Goal: Task Accomplishment & Management: Manage account settings

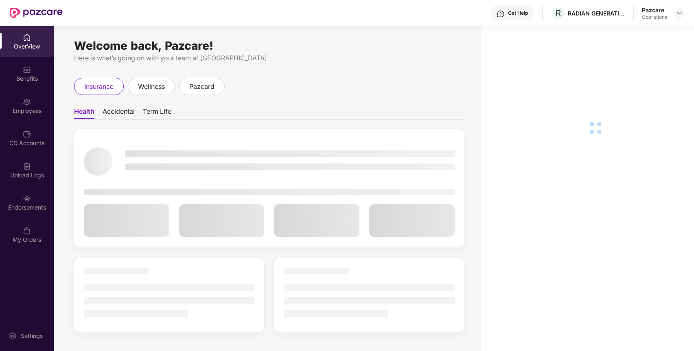
click at [30, 198] on img at bounding box center [27, 198] width 8 height 8
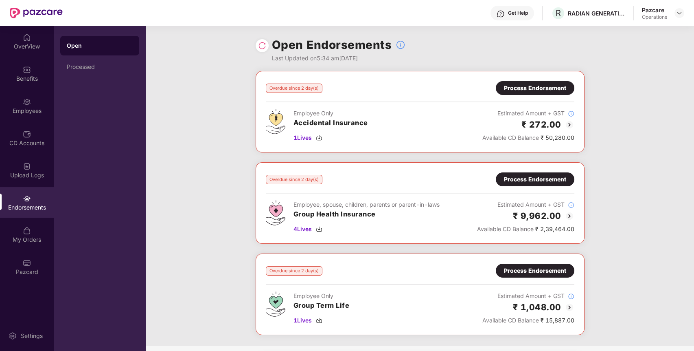
click at [540, 181] on div "Process Endorsement" at bounding box center [535, 179] width 62 height 9
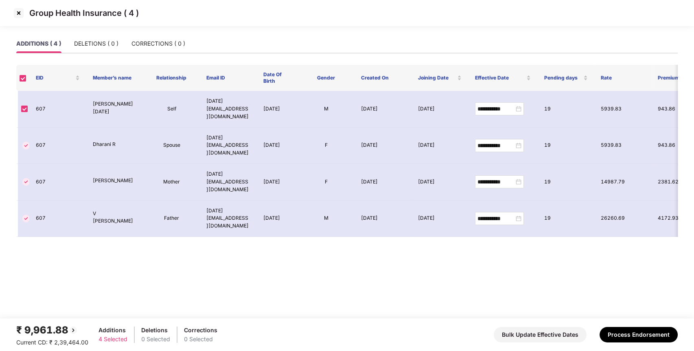
click at [21, 12] on img at bounding box center [18, 13] width 13 height 13
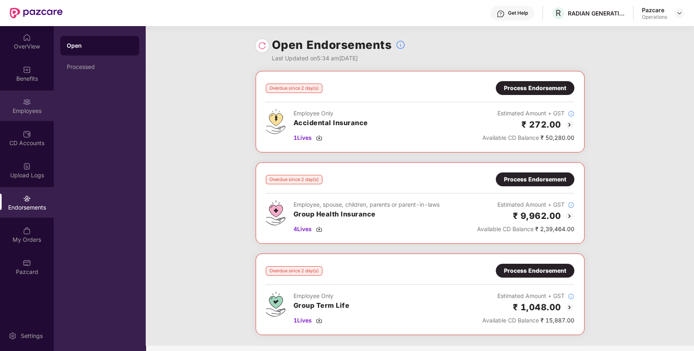
click at [46, 105] on div "Employees" at bounding box center [27, 105] width 54 height 31
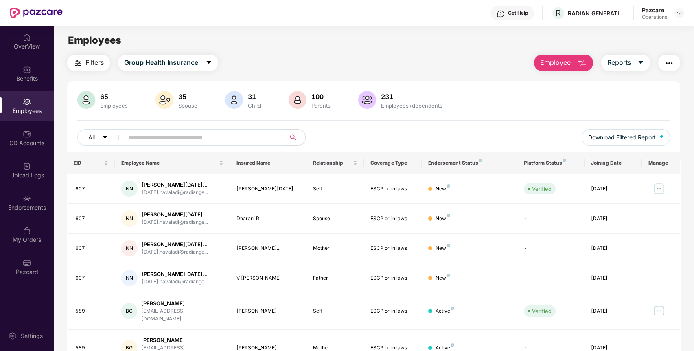
click at [214, 136] on input "text" at bounding box center [202, 137] width 146 height 12
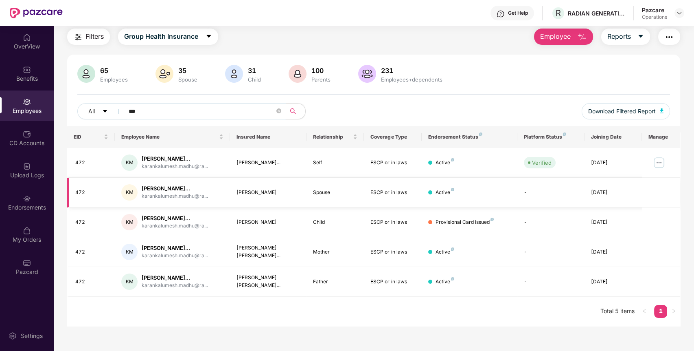
scroll to position [26, 0]
type input "***"
click at [644, 112] on span "Download Filtered Report" at bounding box center [622, 111] width 68 height 9
click at [633, 110] on span "Download Filtered Report" at bounding box center [622, 111] width 68 height 9
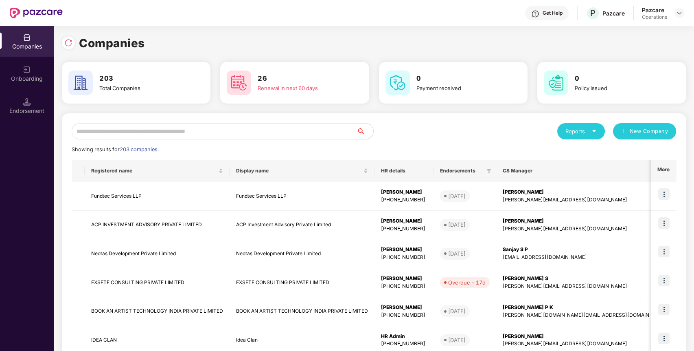
click at [167, 127] on input "text" at bounding box center [214, 131] width 285 height 16
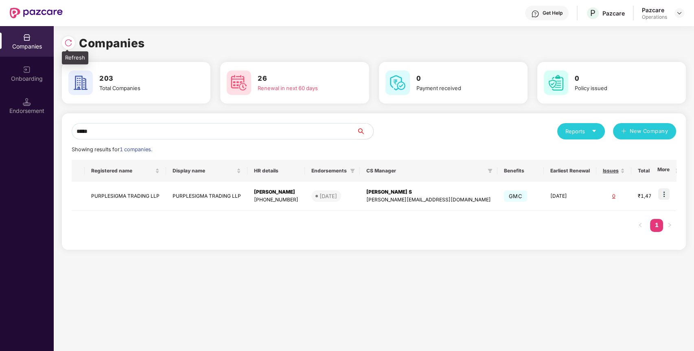
click at [69, 44] on img at bounding box center [68, 43] width 8 height 8
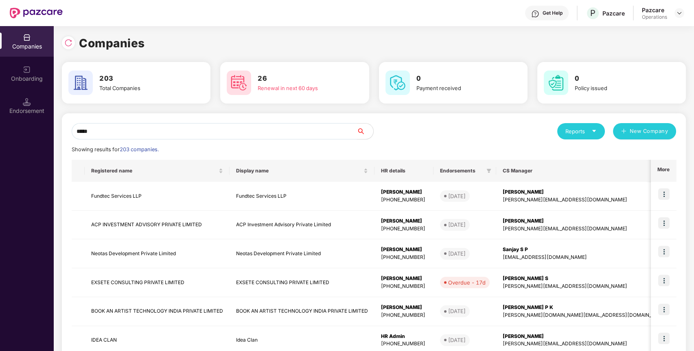
click at [150, 129] on input "*****" at bounding box center [214, 131] width 285 height 16
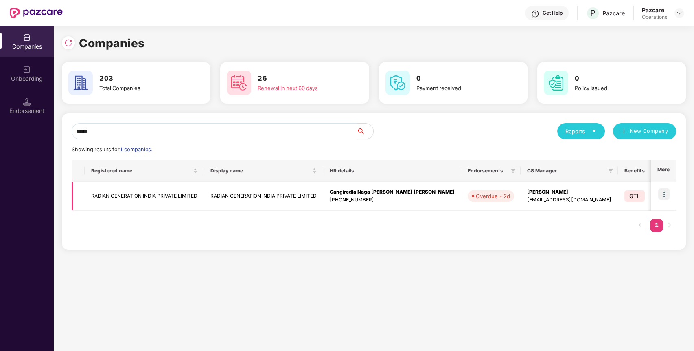
type input "*****"
click at [663, 197] on img at bounding box center [663, 193] width 11 height 11
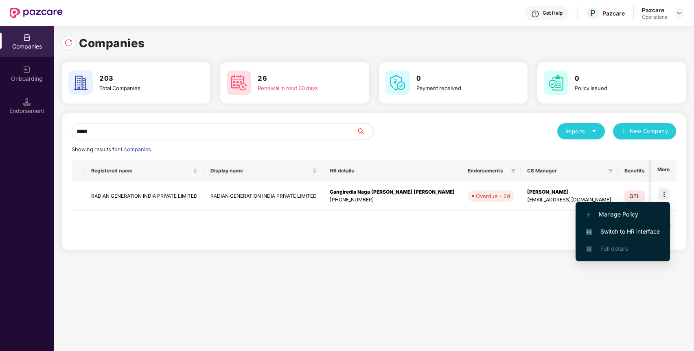
click at [616, 238] on li "Switch to HR interface" at bounding box center [623, 231] width 94 height 17
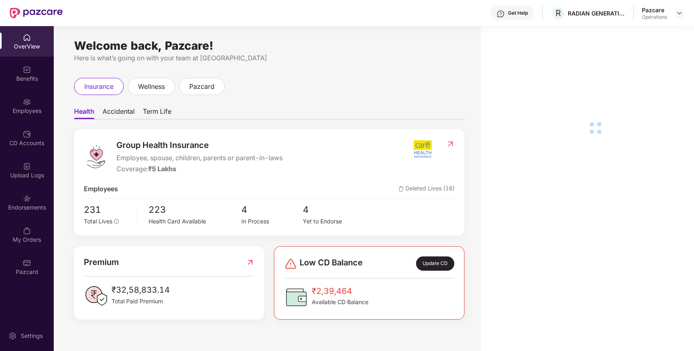
click at [32, 205] on div "Endorsements" at bounding box center [27, 207] width 54 height 8
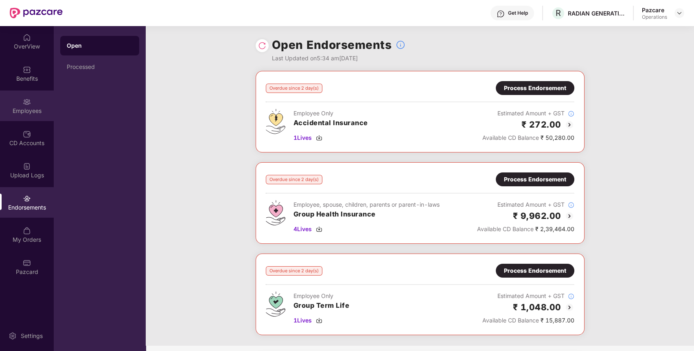
click at [22, 107] on div "Employees" at bounding box center [27, 111] width 54 height 8
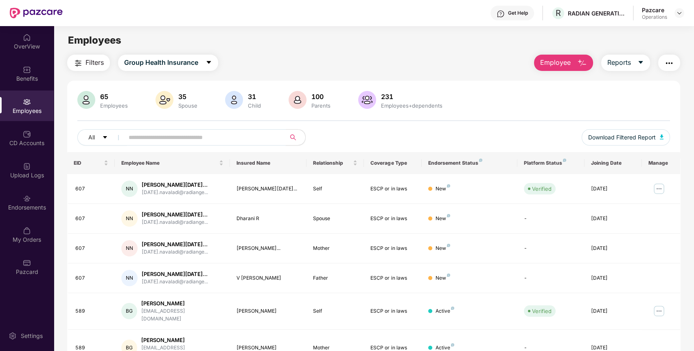
click at [138, 132] on input "text" at bounding box center [202, 137] width 146 height 12
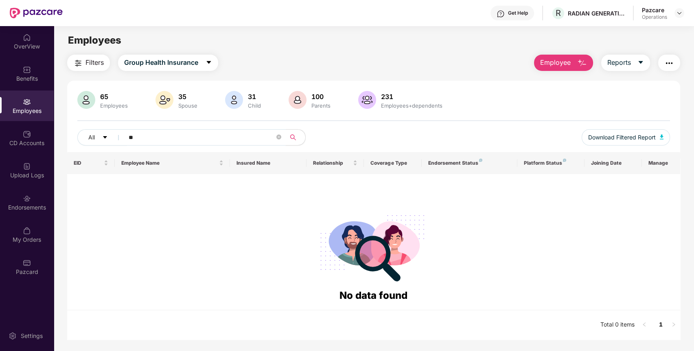
type input "*"
type input "***"
click at [86, 62] on span "Filters" at bounding box center [95, 62] width 18 height 10
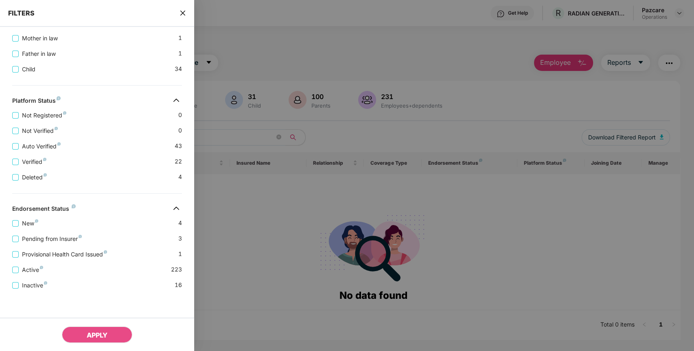
scroll to position [258, 0]
click at [82, 259] on div "Active 223" at bounding box center [97, 266] width 170 height 15
click at [85, 252] on span "Provisional Health Card Issued" at bounding box center [65, 254] width 92 height 9
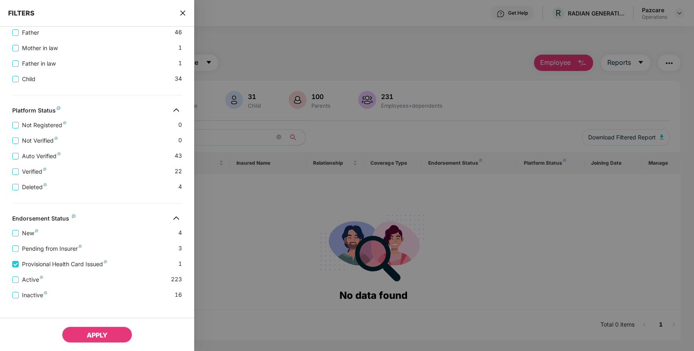
click at [90, 337] on span "APPLY" at bounding box center [97, 335] width 21 height 8
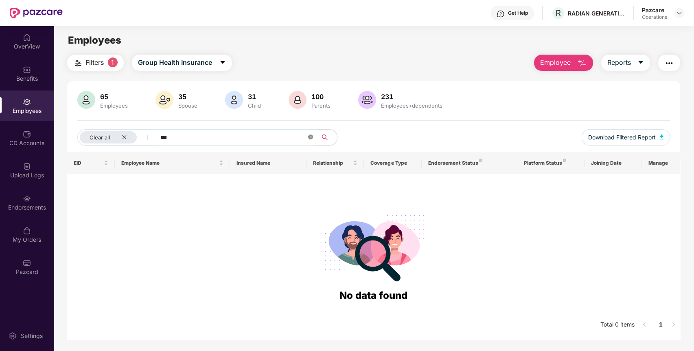
click at [309, 136] on icon "close-circle" at bounding box center [310, 136] width 5 height 5
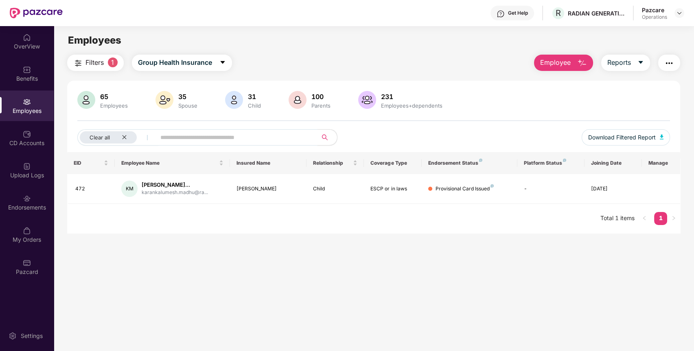
click at [579, 20] on div "Get Help R RADIAN GENERATION INDIA PRIVATE LIMITED Pazcare Operations" at bounding box center [374, 13] width 622 height 26
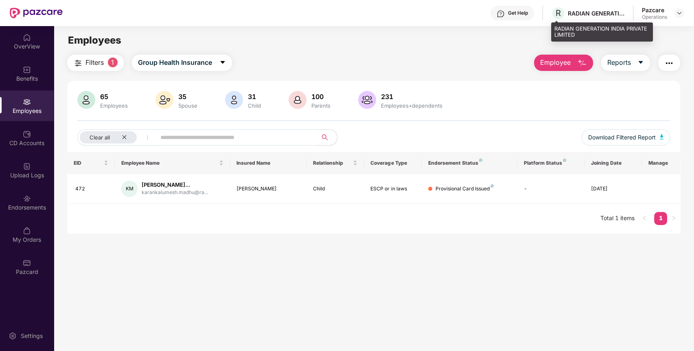
drag, startPoint x: 579, startPoint y: 19, endPoint x: 580, endPoint y: 13, distance: 5.5
click at [580, 13] on div "R RADIAN GENERATION INDIA PRIVATE LIMITED" at bounding box center [588, 13] width 74 height 14
click at [580, 13] on div "RADIAN GENERATION INDIA PRIVATE LIMITED" at bounding box center [596, 13] width 57 height 8
copy div "RADIAN"
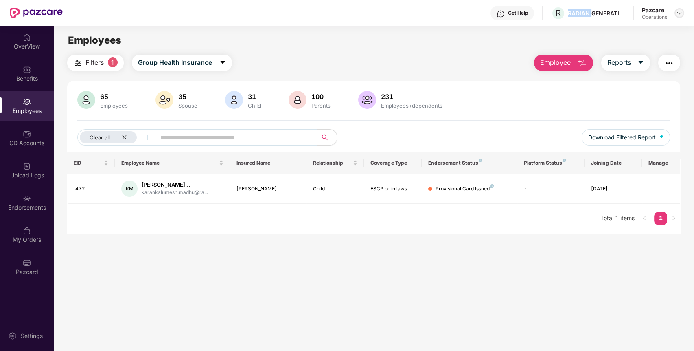
click at [678, 11] on img at bounding box center [679, 13] width 7 height 7
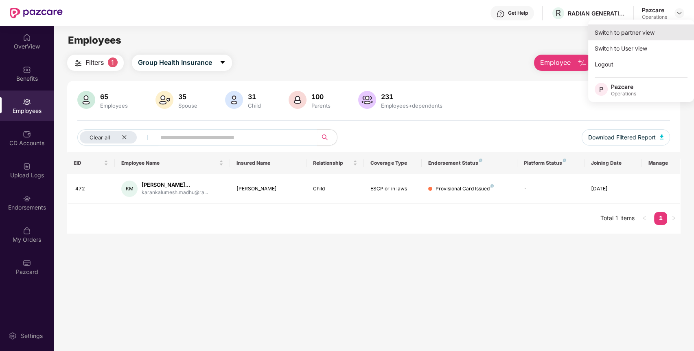
click at [645, 35] on div "Switch to partner view" at bounding box center [641, 32] width 106 height 16
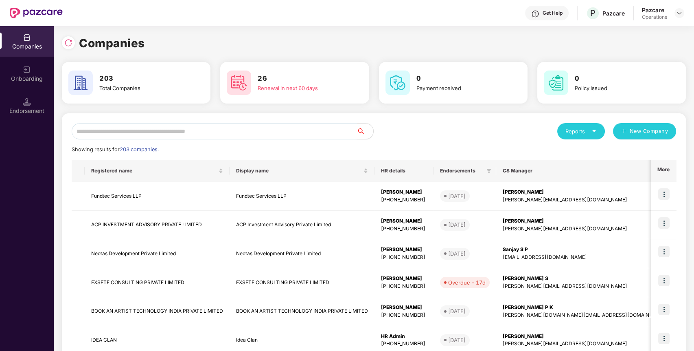
drag, startPoint x: 176, startPoint y: 134, endPoint x: 160, endPoint y: 136, distance: 16.5
click at [176, 134] on input "text" at bounding box center [214, 131] width 285 height 16
paste input "******"
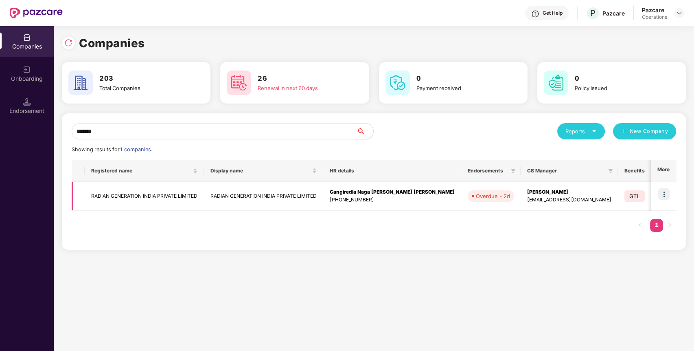
type input "******"
click at [107, 197] on td "RADIAN GENERATION INDIA PRIVATE LIMITED" at bounding box center [144, 196] width 119 height 29
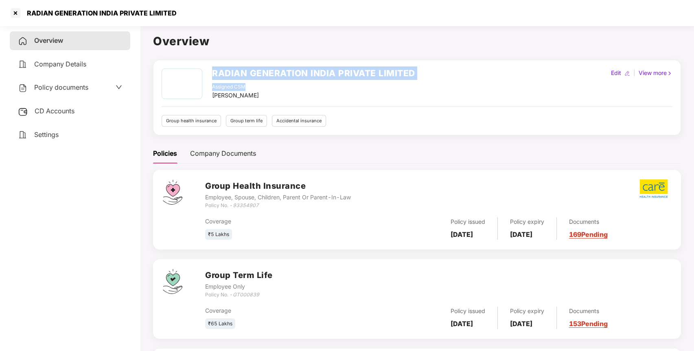
drag, startPoint x: 211, startPoint y: 70, endPoint x: 417, endPoint y: 85, distance: 206.2
click at [417, 85] on div "RADIAN GENERATION INDIA PRIVATE LIMITED Assigned CSM Yakshi Agarwal Edit | View…" at bounding box center [417, 83] width 511 height 31
click at [334, 79] on div "RADIAN GENERATION INDIA PRIVATE LIMITED" at bounding box center [313, 75] width 203 height 15
click at [214, 74] on h2 "RADIAN GENERATION INDIA PRIVATE LIMITED" at bounding box center [313, 72] width 203 height 13
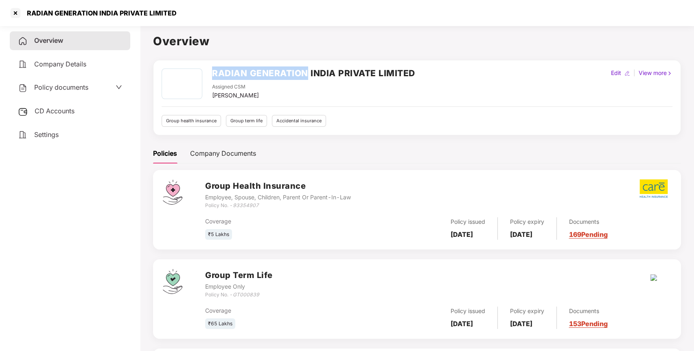
drag, startPoint x: 213, startPoint y: 72, endPoint x: 309, endPoint y: 59, distance: 96.5
click at [309, 60] on div "RADIAN GENERATION INDIA PRIVATE LIMITED Assigned CSM Yakshi Agarwal Edit | View…" at bounding box center [417, 97] width 528 height 75
copy h2 "RADIAN GENERATION"
click at [18, 11] on div at bounding box center [15, 13] width 13 height 13
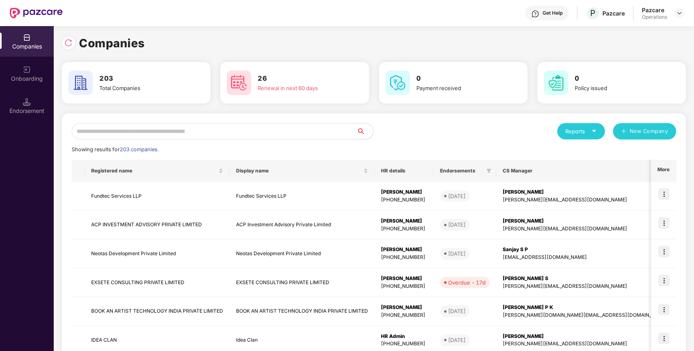
click at [238, 130] on input "text" at bounding box center [214, 131] width 285 height 16
paste input "**********"
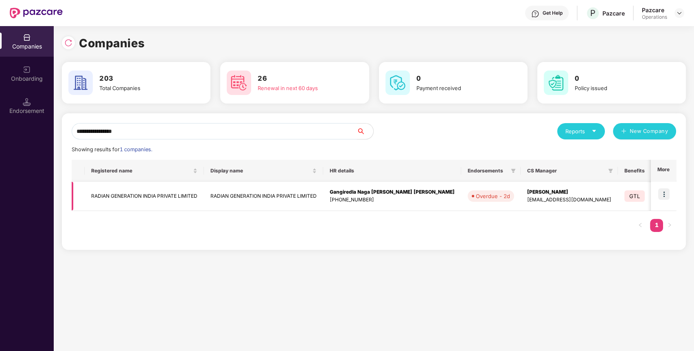
type input "**********"
click at [663, 193] on img at bounding box center [663, 193] width 11 height 11
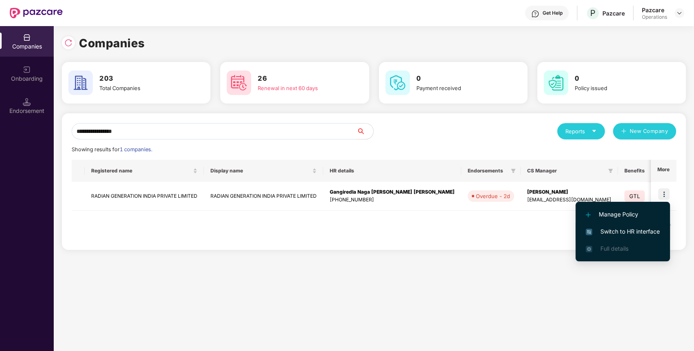
click at [612, 231] on span "Switch to HR interface" at bounding box center [623, 231] width 74 height 9
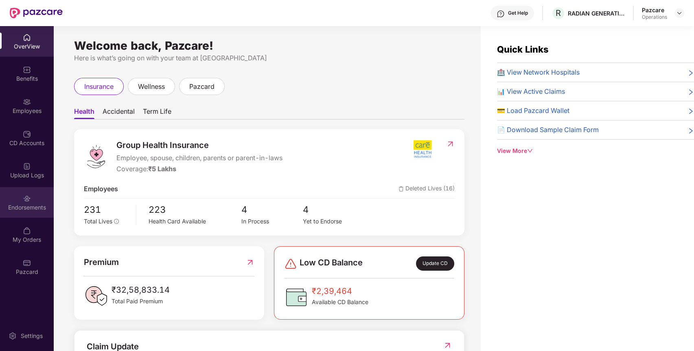
click at [40, 205] on div "Endorsements" at bounding box center [27, 207] width 54 height 8
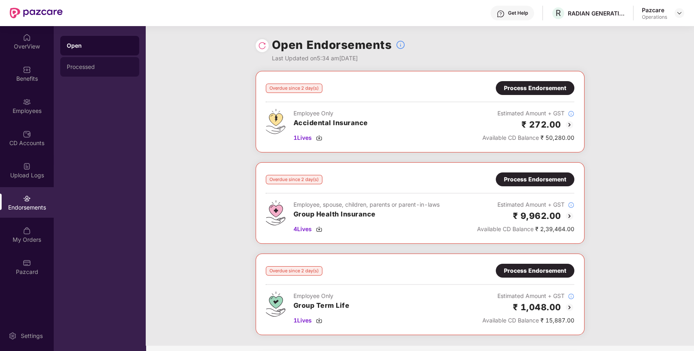
click at [115, 64] on div "Processed" at bounding box center [100, 67] width 66 height 7
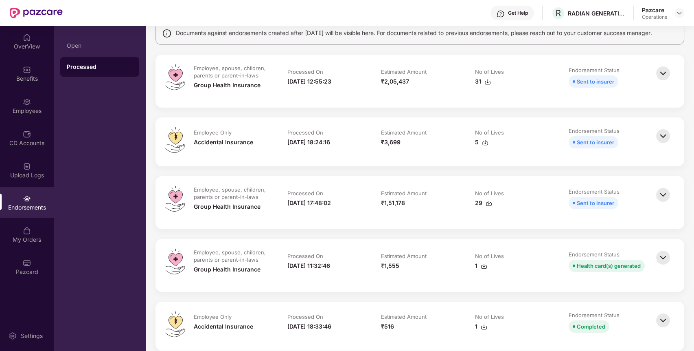
scroll to position [76, 0]
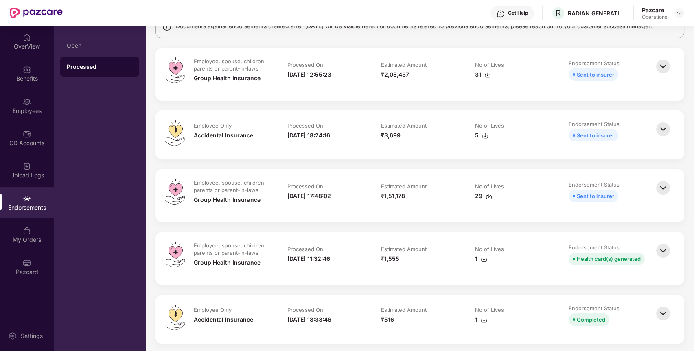
click at [481, 70] on div "31" at bounding box center [483, 74] width 16 height 9
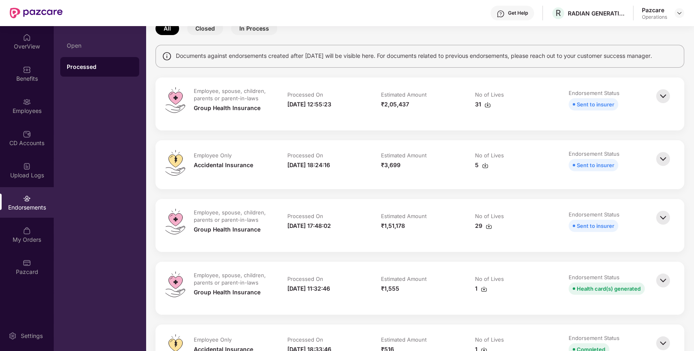
scroll to position [46, 0]
click at [663, 94] on img at bounding box center [663, 97] width 18 height 18
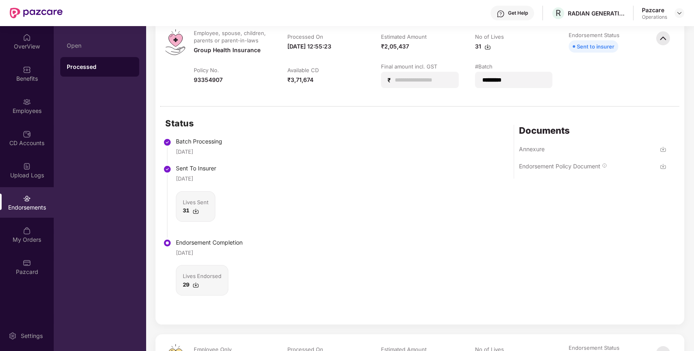
scroll to position [104, 0]
